Goal: Consume media (video, audio)

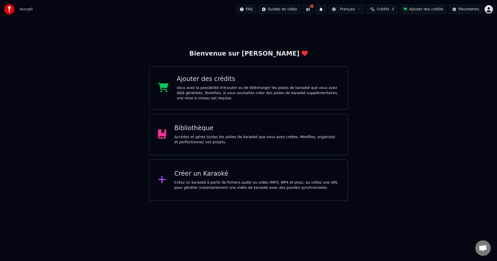
click at [196, 131] on div "Bibliothèque" at bounding box center [256, 128] width 165 height 8
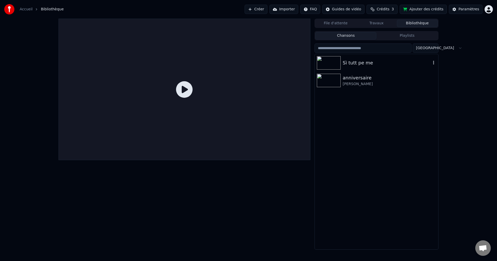
click at [332, 62] on img at bounding box center [329, 62] width 24 height 13
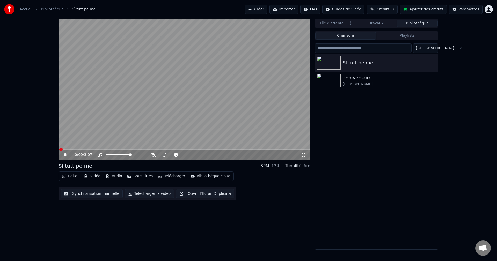
click at [64, 156] on icon at bounding box center [65, 154] width 3 height 3
click at [64, 156] on icon at bounding box center [64, 155] width 3 height 4
click at [304, 155] on icon at bounding box center [303, 155] width 5 height 4
